Goal: Find specific page/section: Find specific page/section

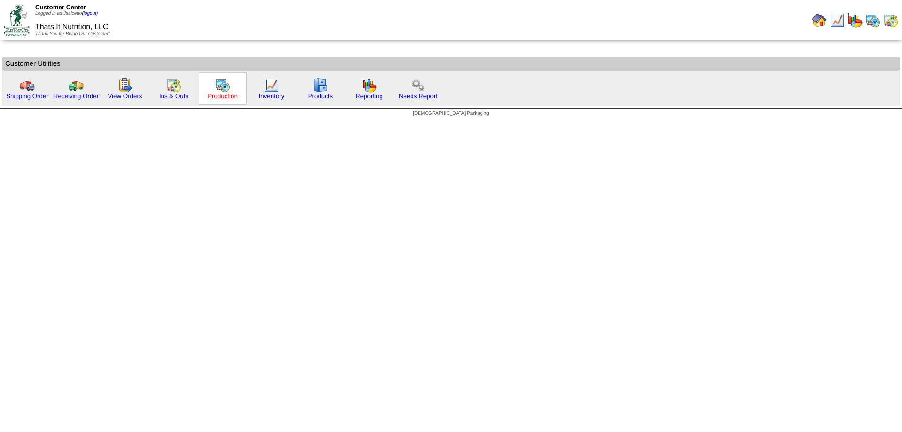
click at [216, 96] on link "Production" at bounding box center [223, 96] width 30 height 7
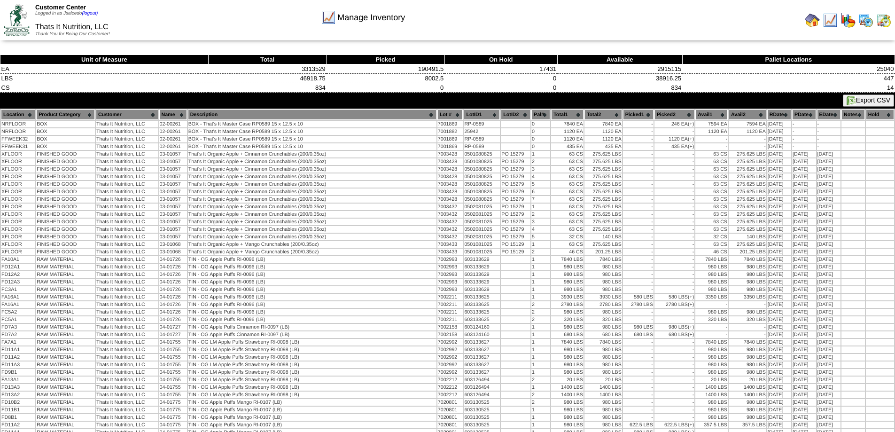
click at [25, 31] on img at bounding box center [17, 19] width 26 height 31
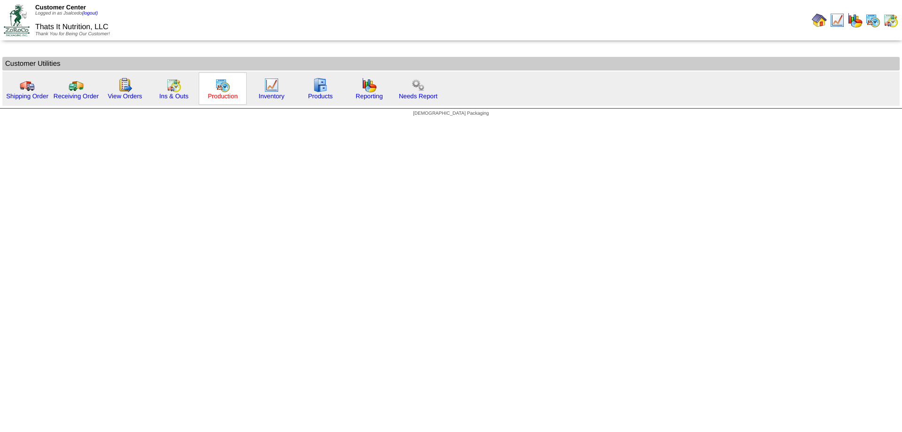
click at [223, 94] on link "Production" at bounding box center [223, 96] width 30 height 7
